Goal: Task Accomplishment & Management: Complete application form

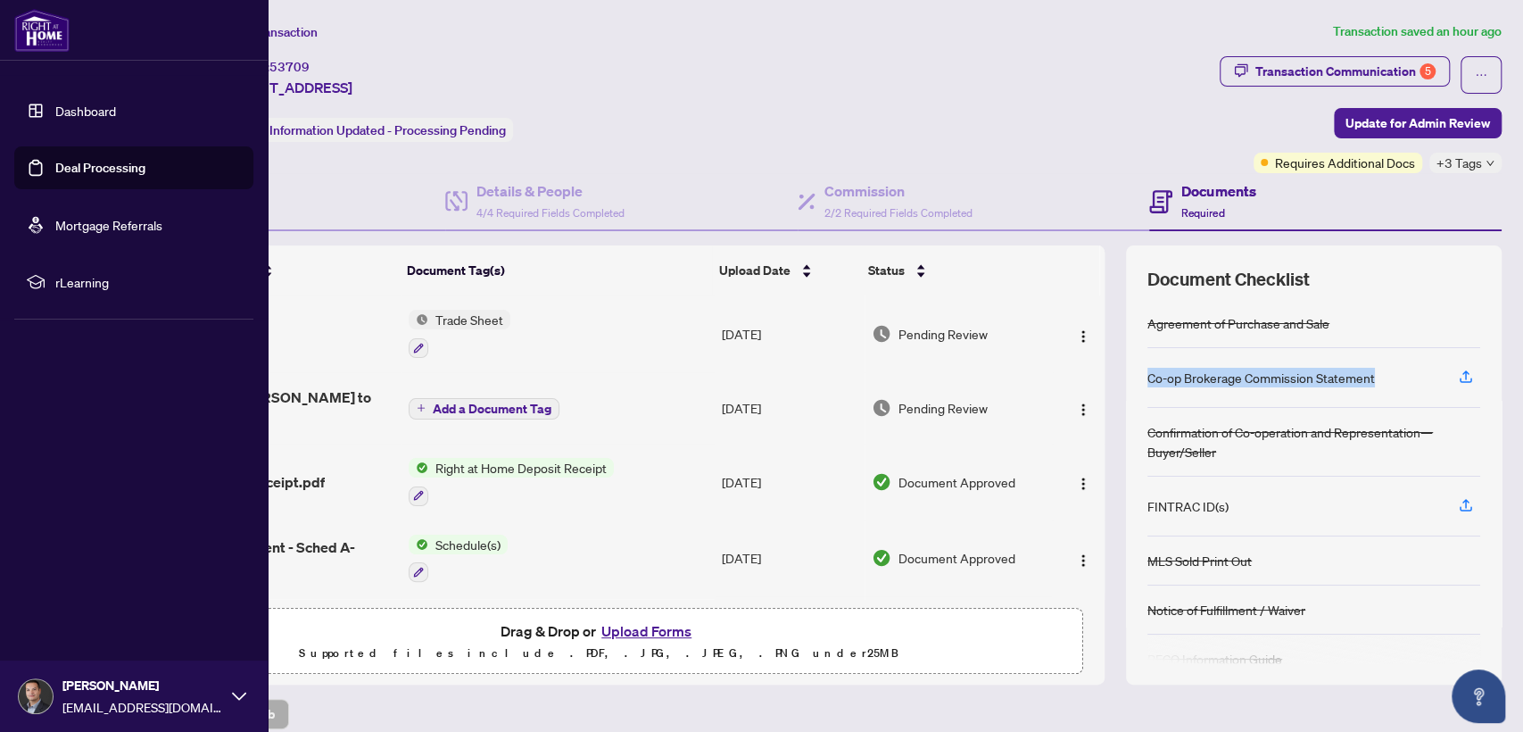
click at [93, 116] on link "Dashboard" at bounding box center [85, 111] width 61 height 16
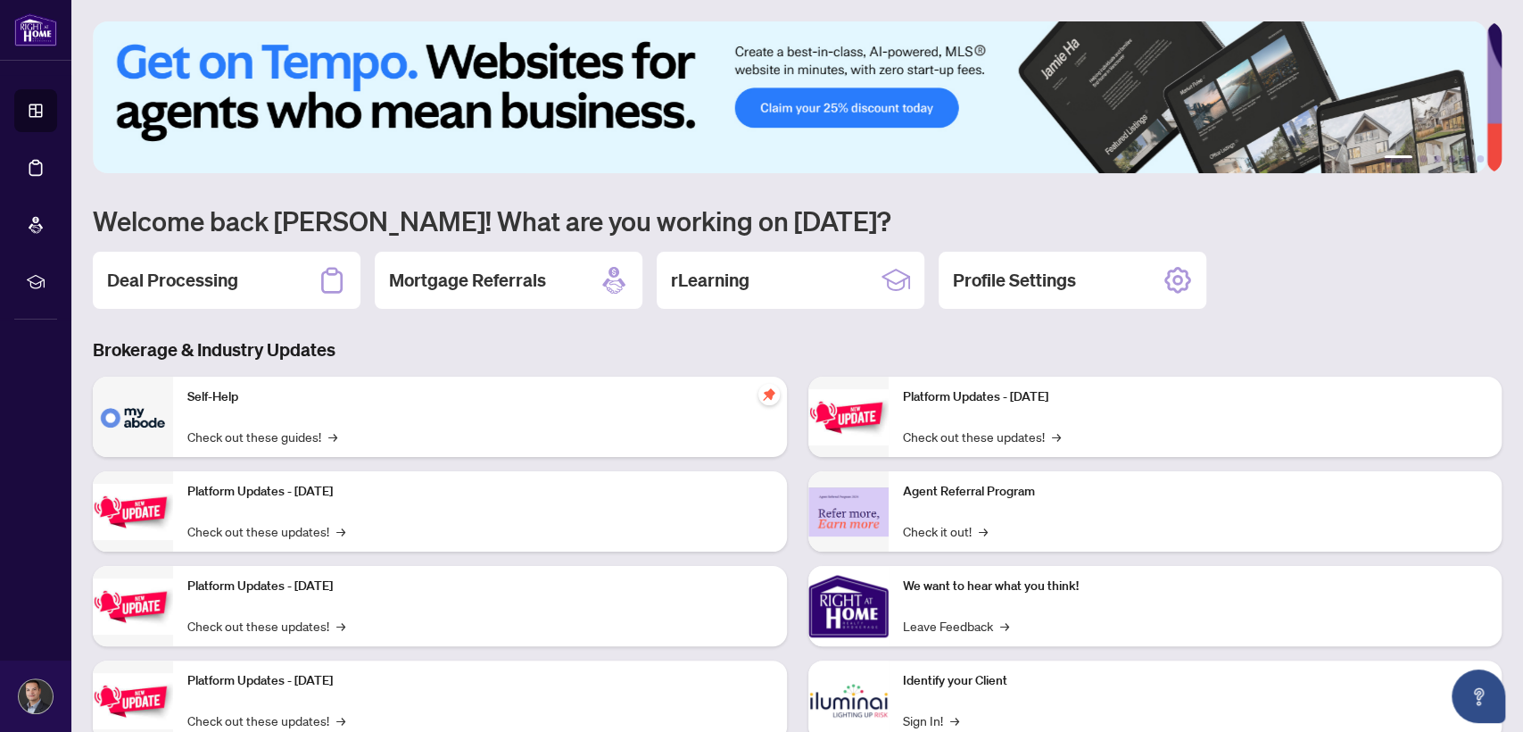
scroll to position [56, 0]
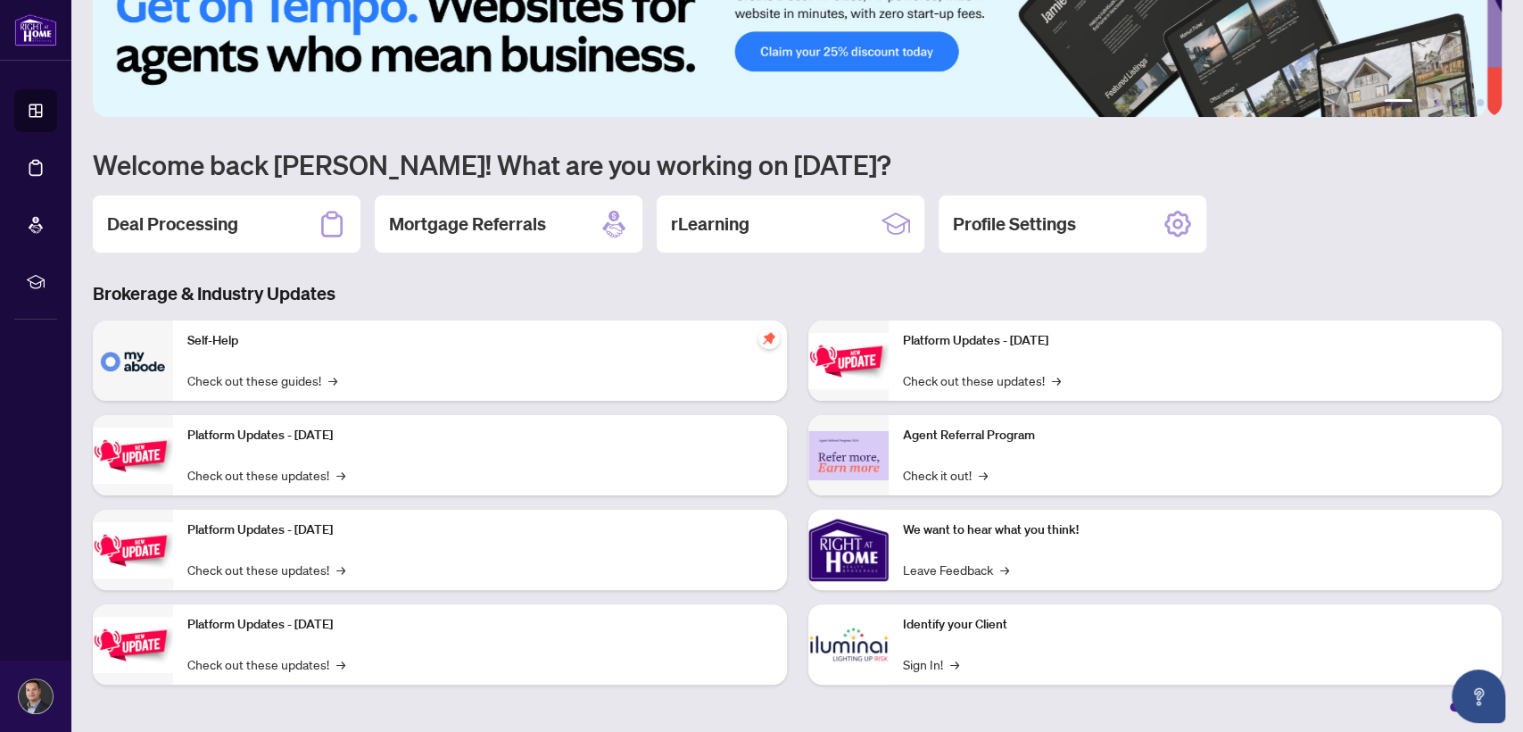
click at [1109, 625] on p "Identify your Client" at bounding box center [1195, 625] width 585 height 20
click at [903, 660] on link "Sign In! →" at bounding box center [931, 664] width 56 height 20
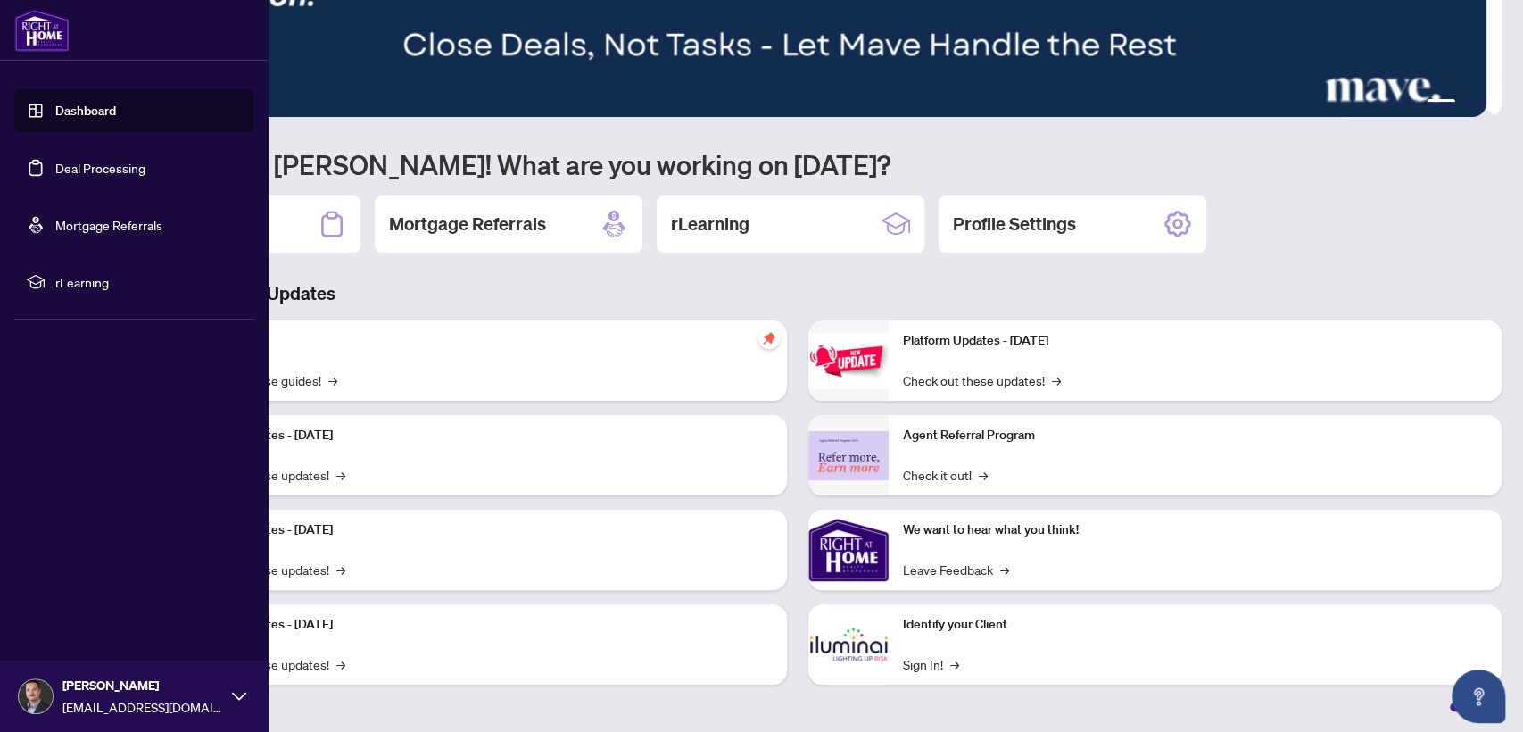
click at [79, 168] on link "Deal Processing" at bounding box center [100, 168] width 90 height 16
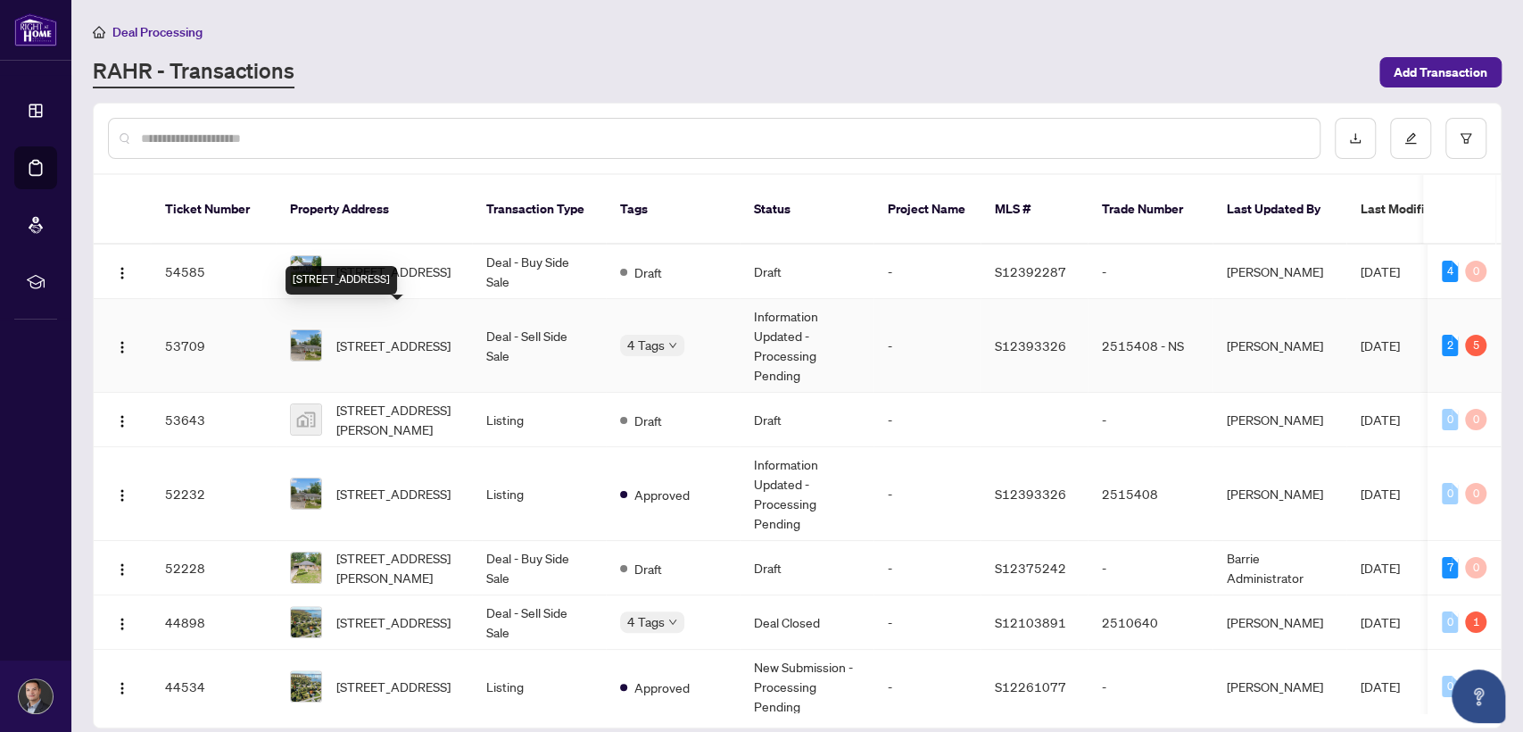
click at [422, 336] on span "[STREET_ADDRESS]" at bounding box center [393, 346] width 114 height 20
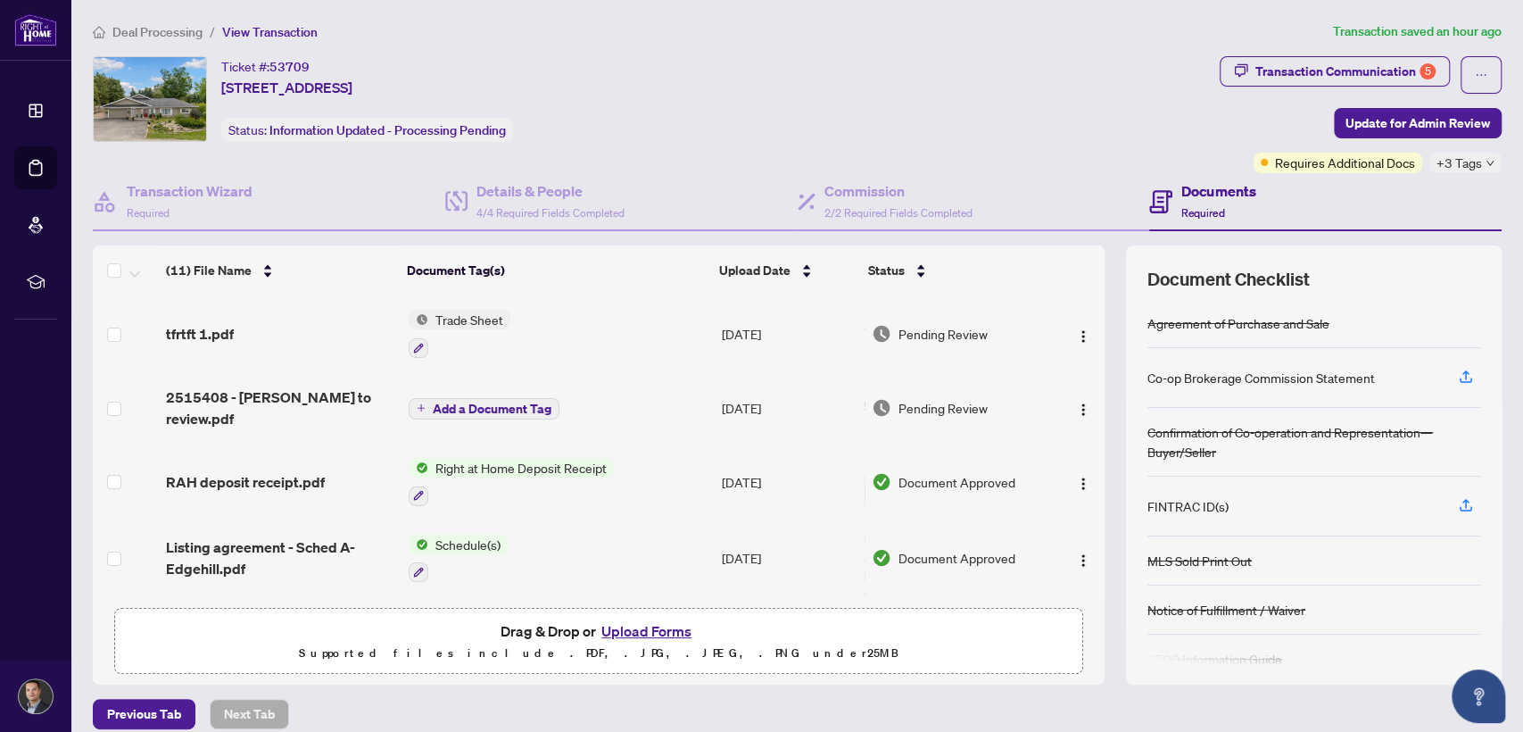
scroll to position [16, 0]
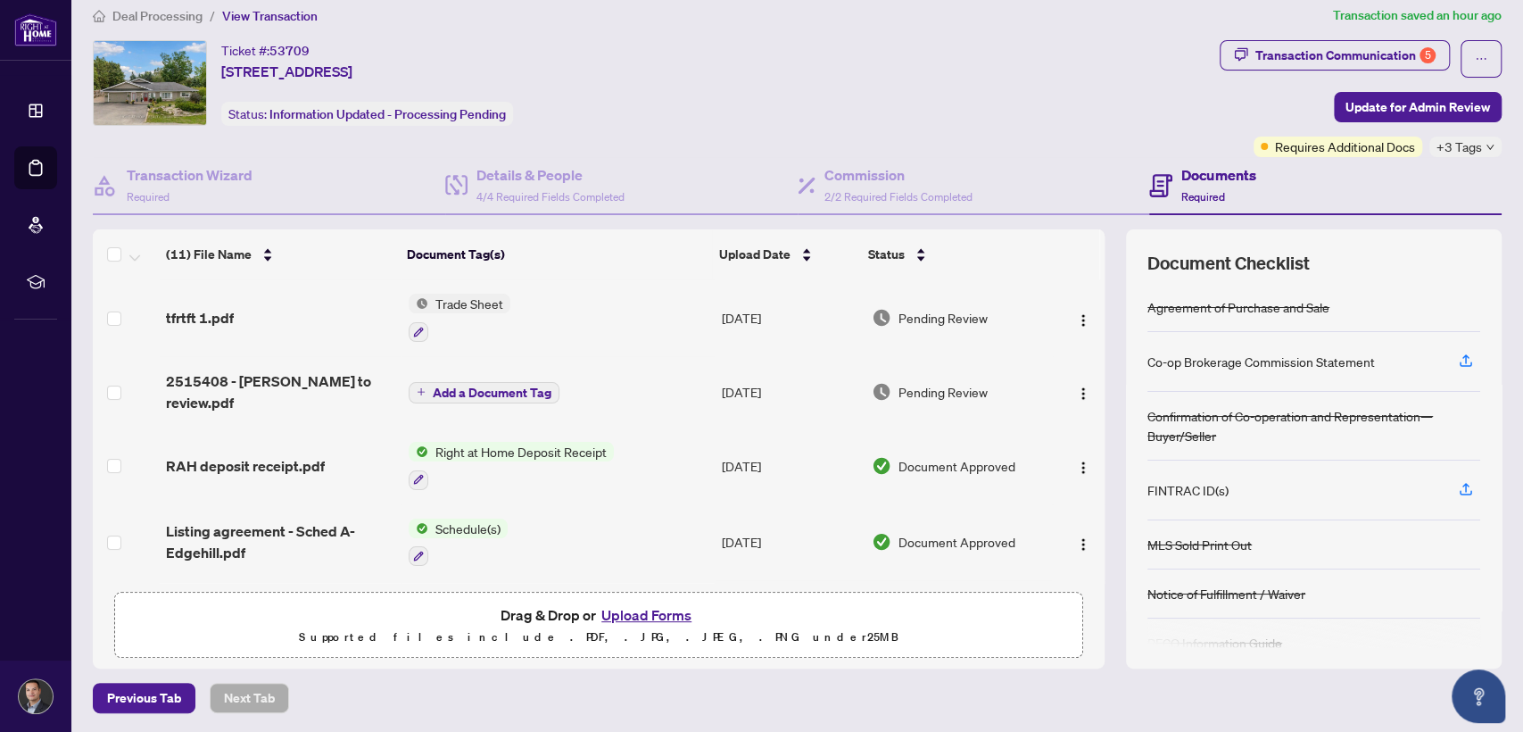
click at [628, 610] on button "Upload Forms" at bounding box center [646, 614] width 101 height 23
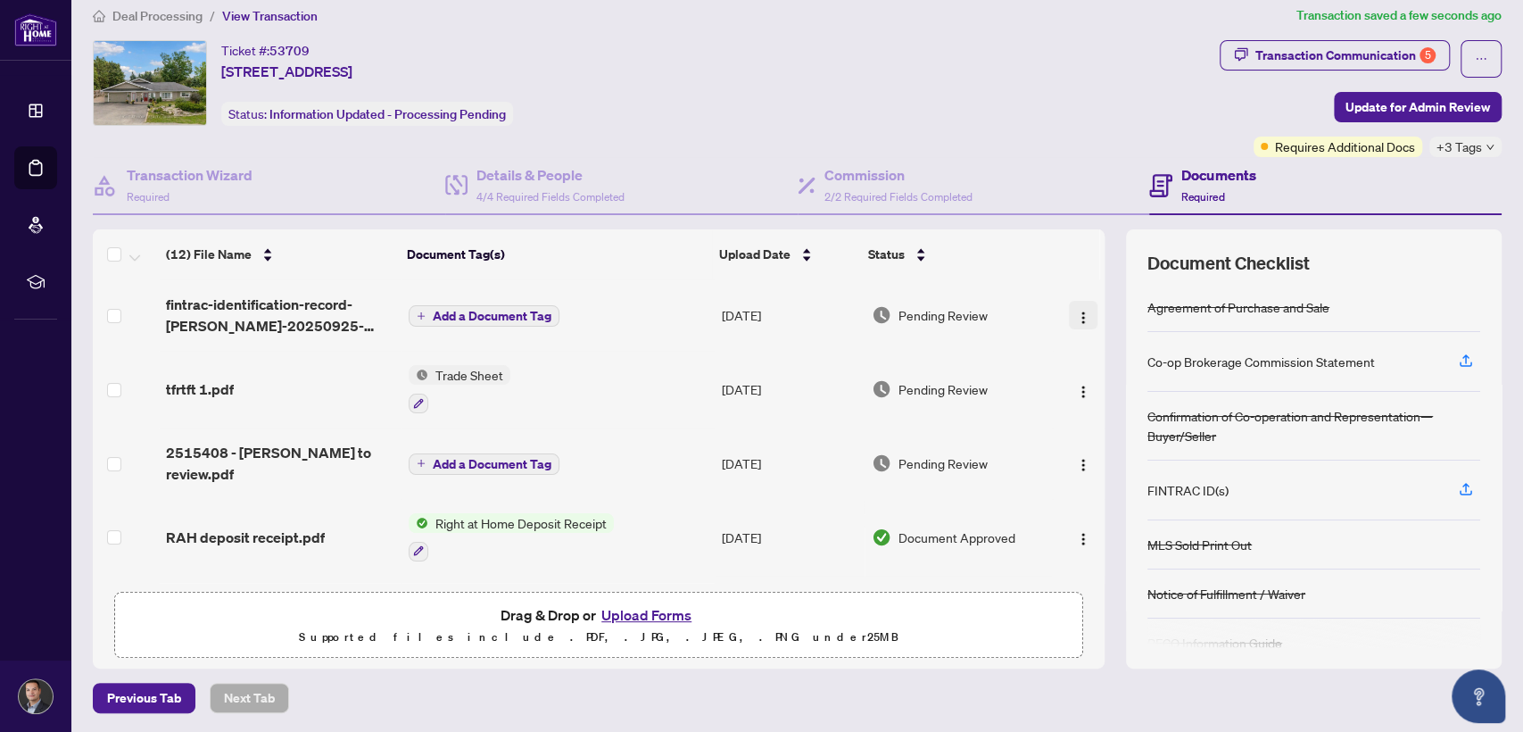
click at [1076, 320] on img "button" at bounding box center [1083, 318] width 14 height 14
click at [522, 310] on span "Add a Document Tag" at bounding box center [492, 316] width 119 height 12
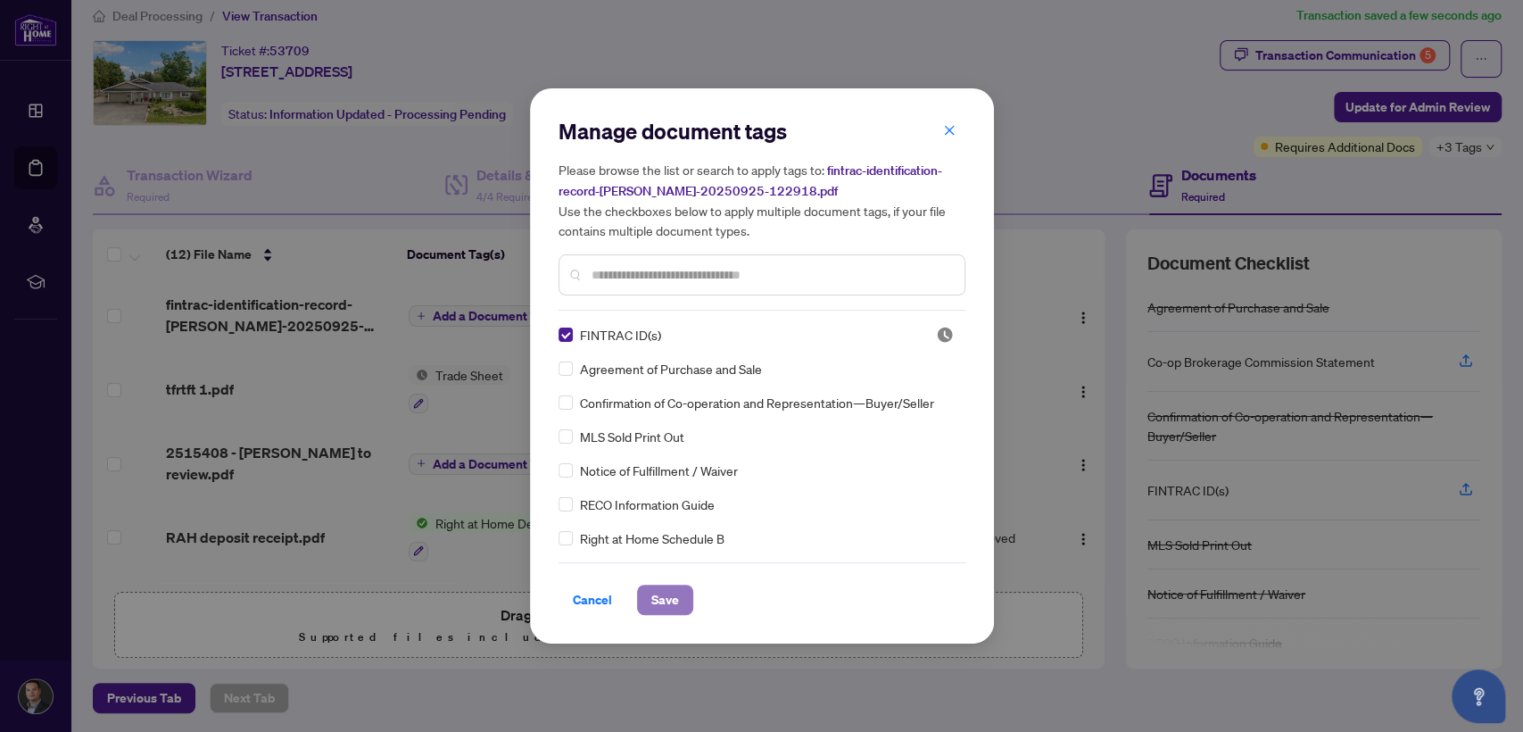
click at [647, 593] on button "Save" at bounding box center [665, 600] width 56 height 30
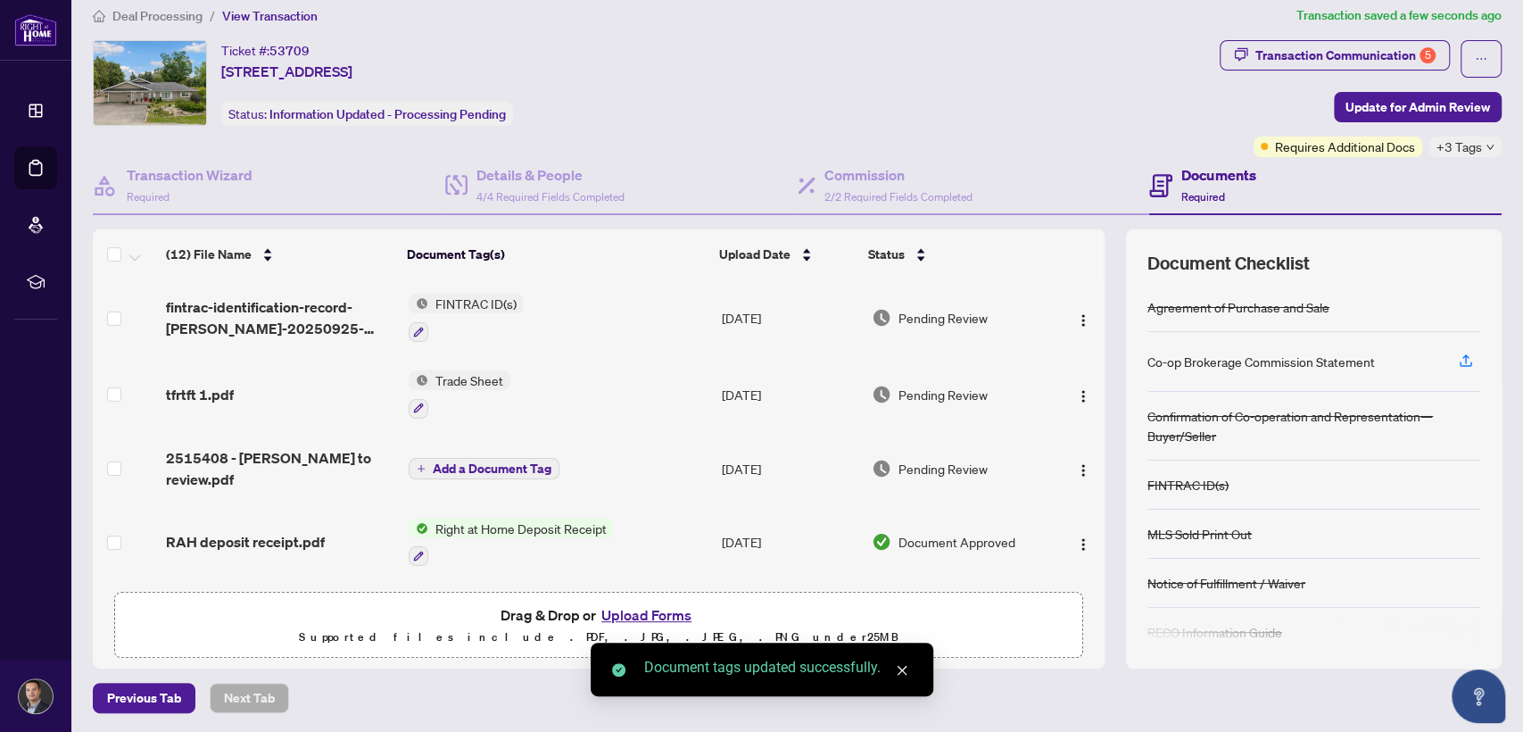
click at [634, 608] on button "Upload Forms" at bounding box center [646, 614] width 101 height 23
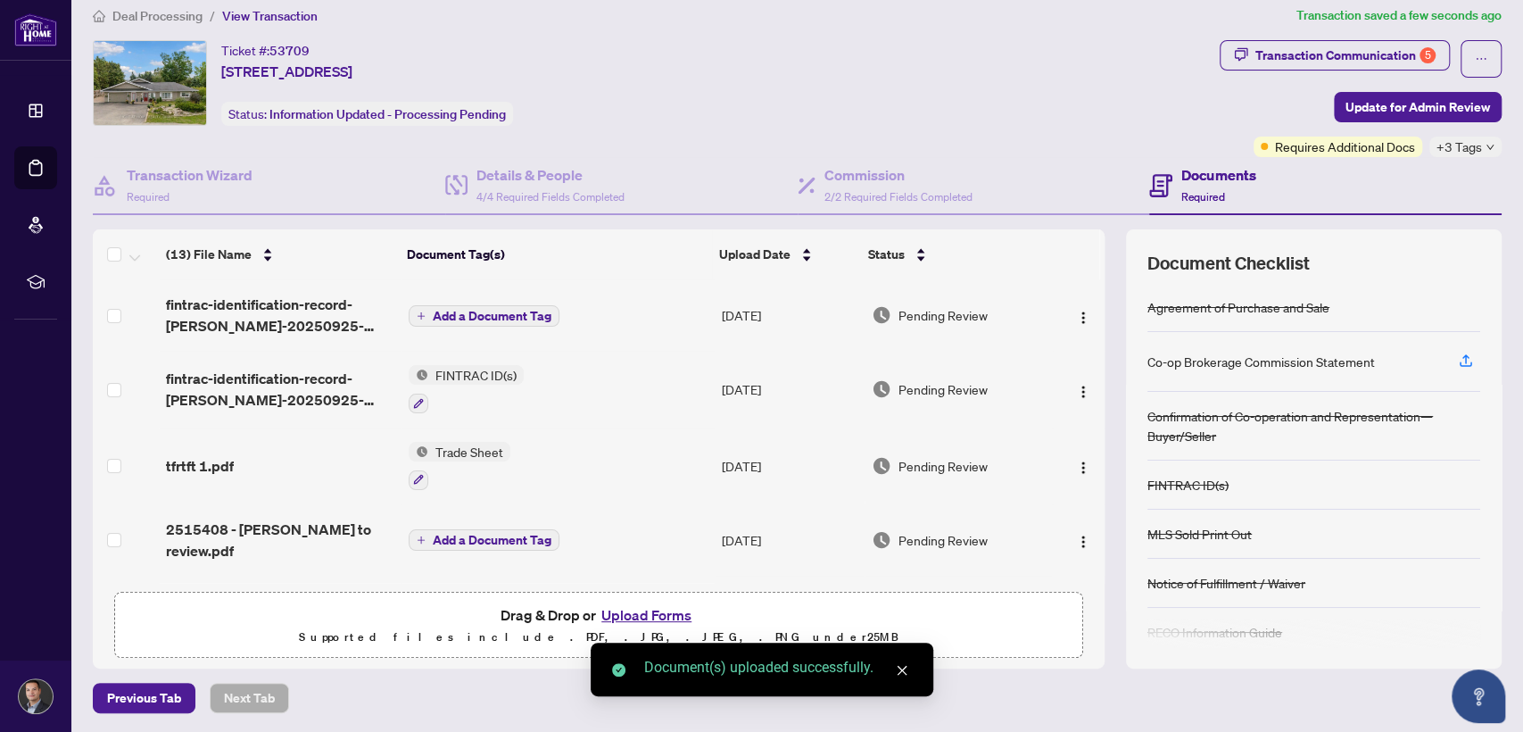
click at [503, 310] on span "Add a Document Tag" at bounding box center [492, 316] width 119 height 12
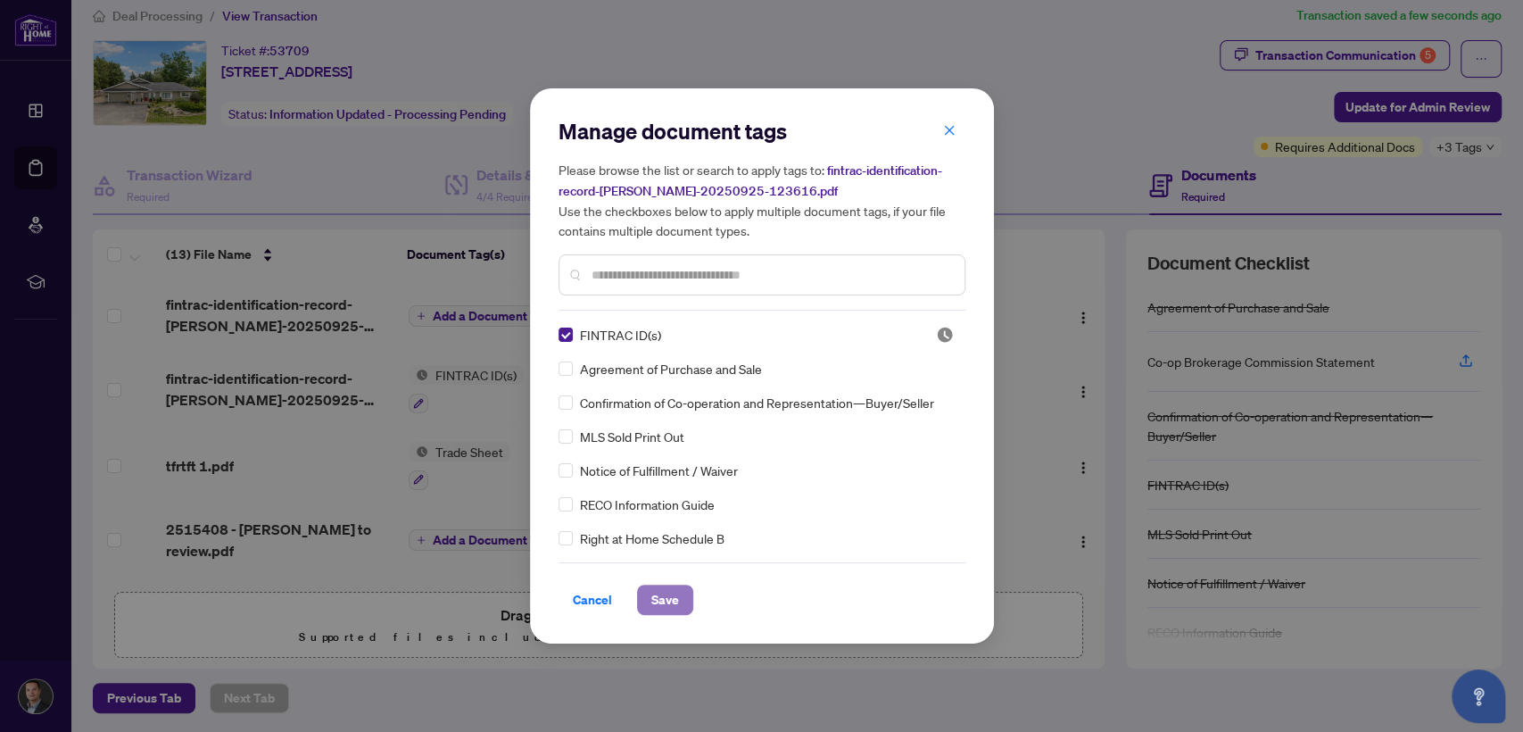
click at [643, 594] on button "Save" at bounding box center [665, 600] width 56 height 30
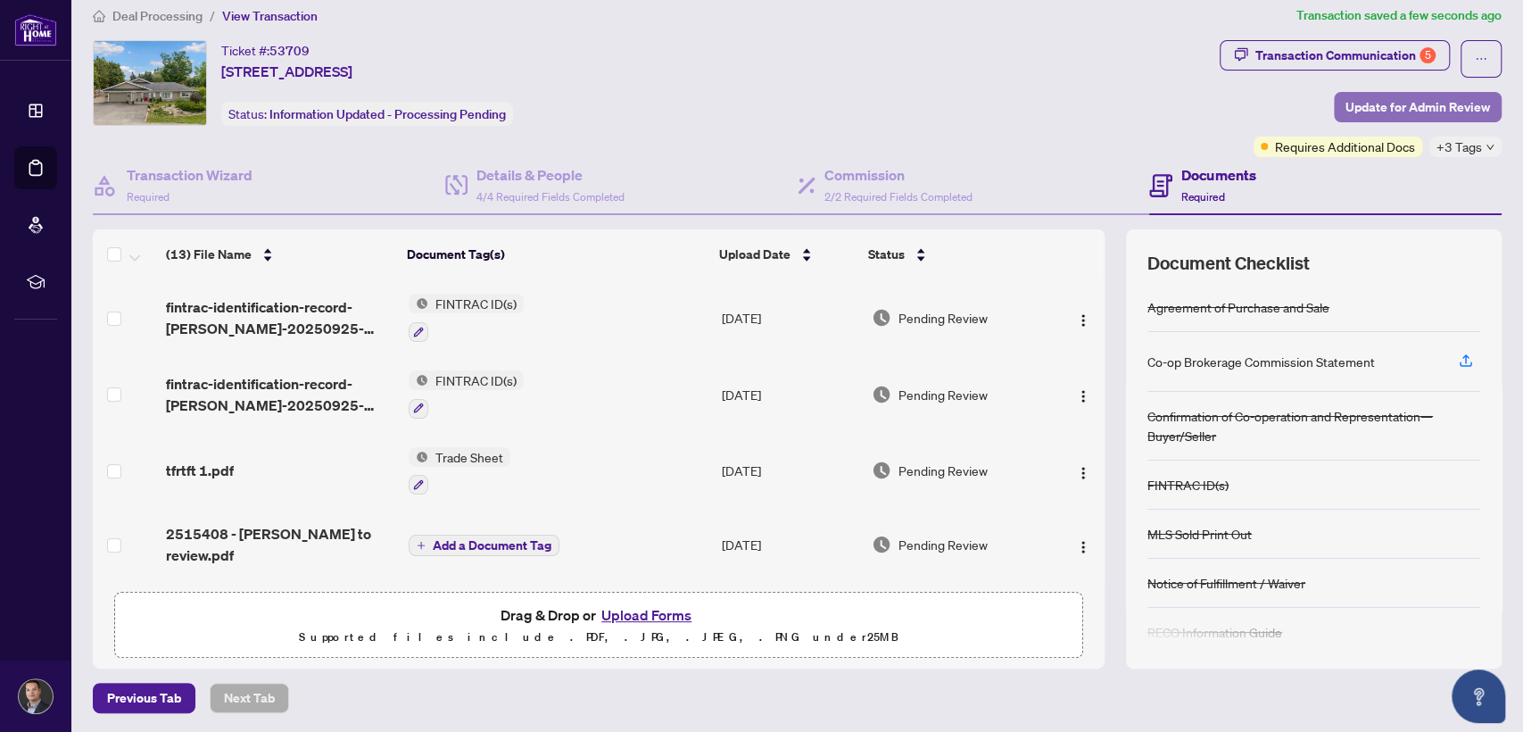
click at [1354, 108] on span "Update for Admin Review" at bounding box center [1418, 107] width 145 height 29
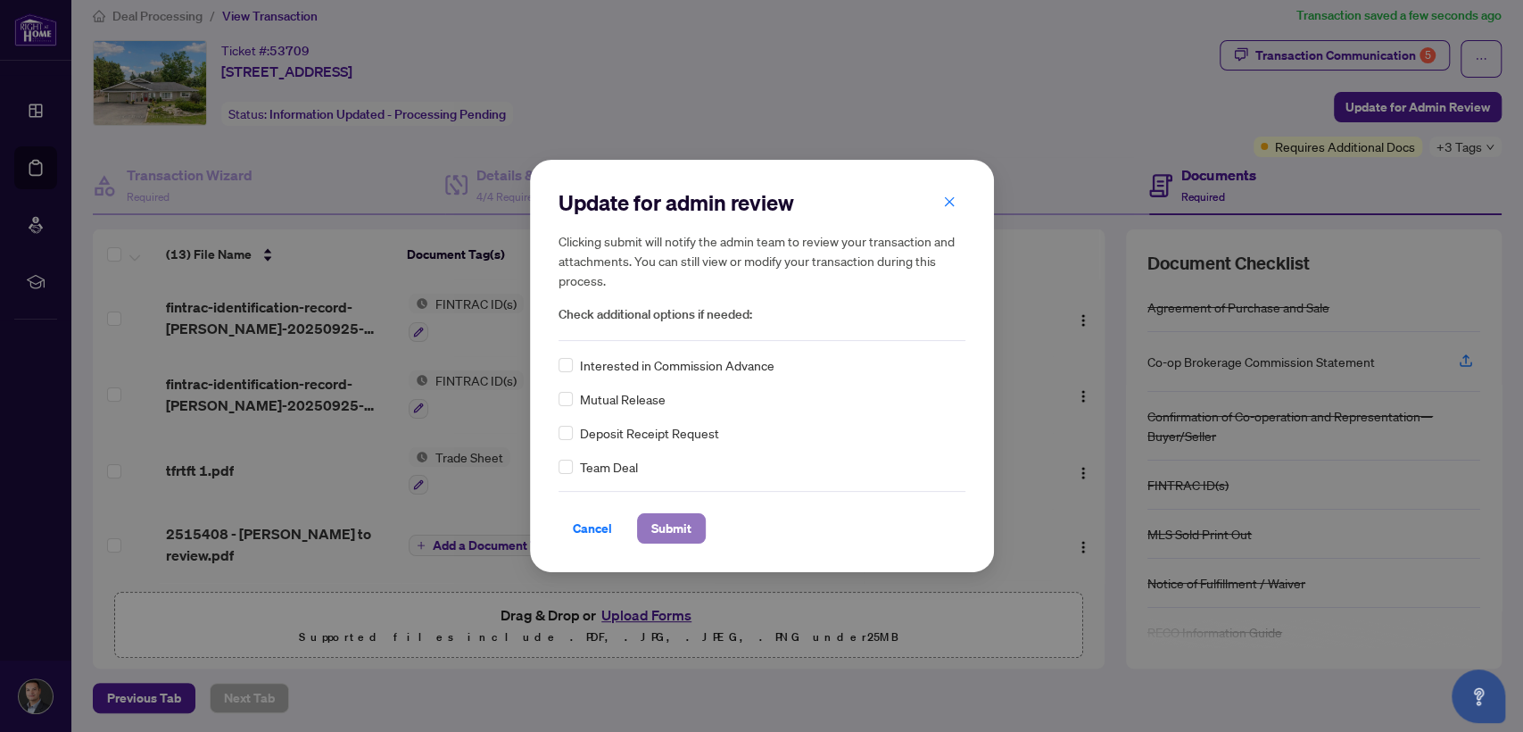
click at [669, 518] on span "Submit" at bounding box center [671, 528] width 40 height 29
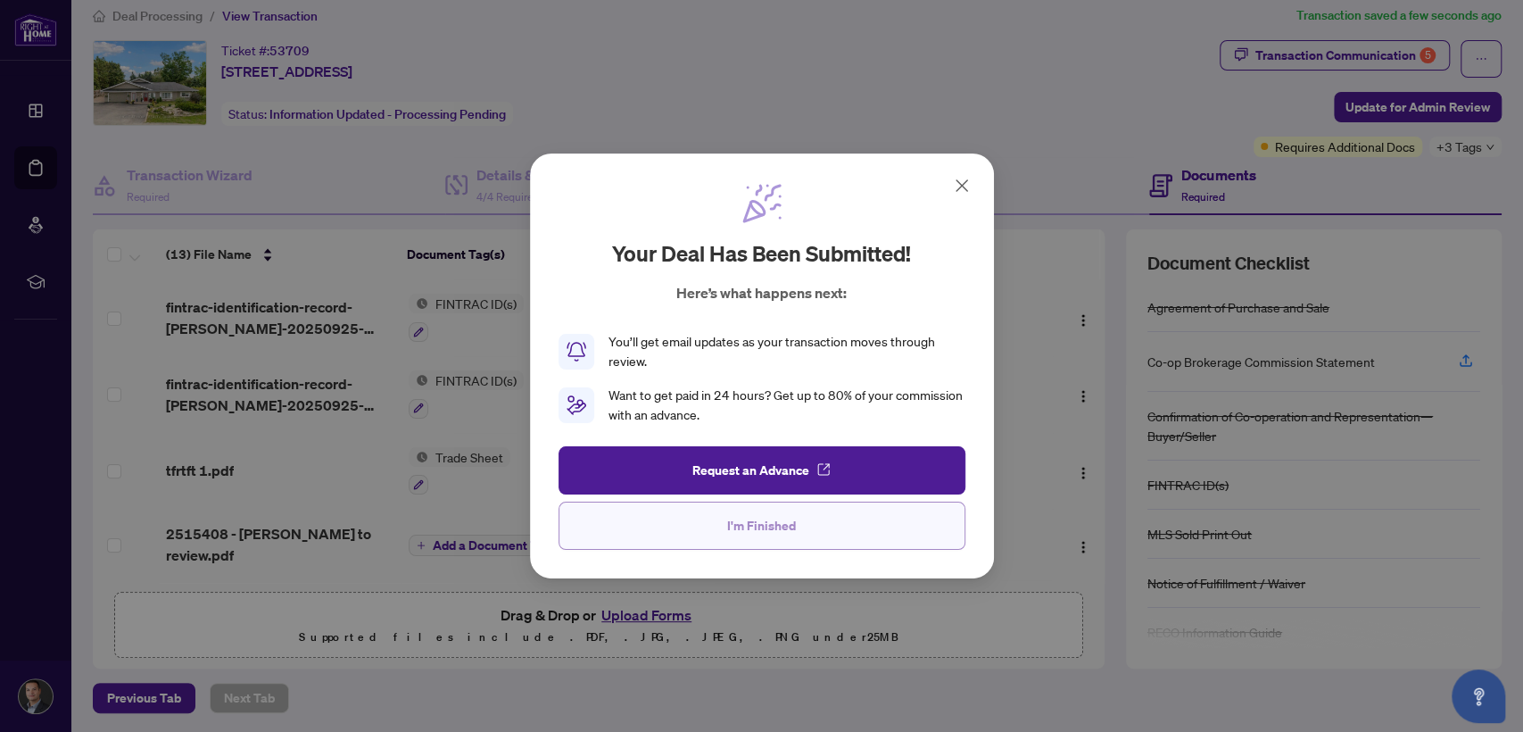
click at [787, 536] on span "I'm Finished" at bounding box center [761, 525] width 69 height 29
